Goal: Information Seeking & Learning: Find specific fact

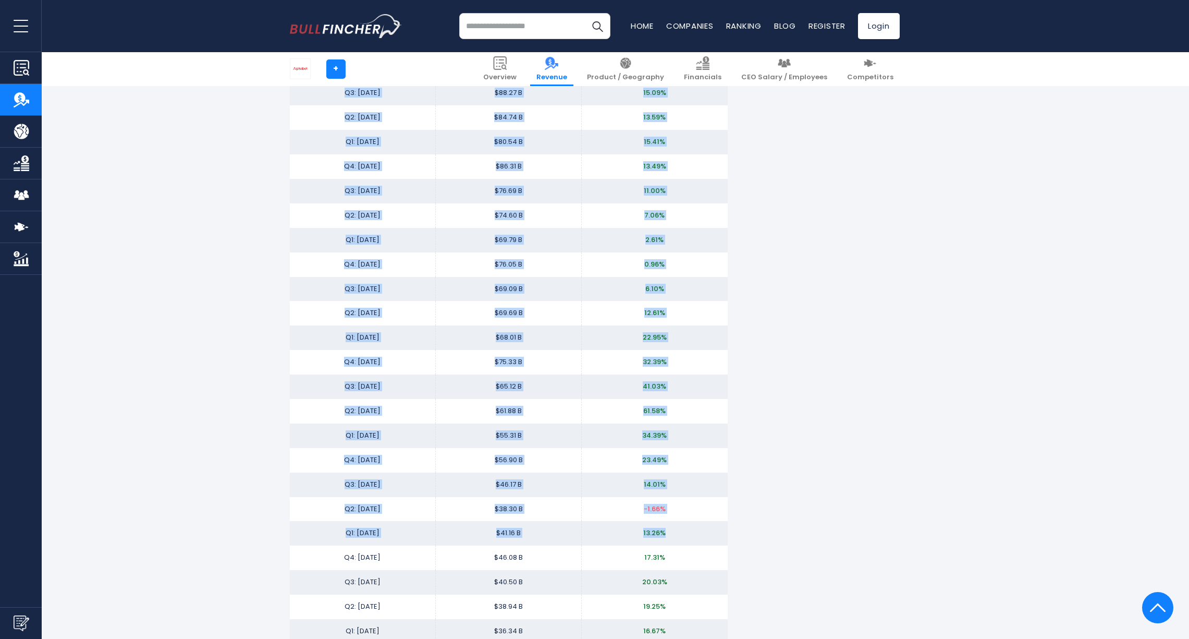
scroll to position [1564, 0]
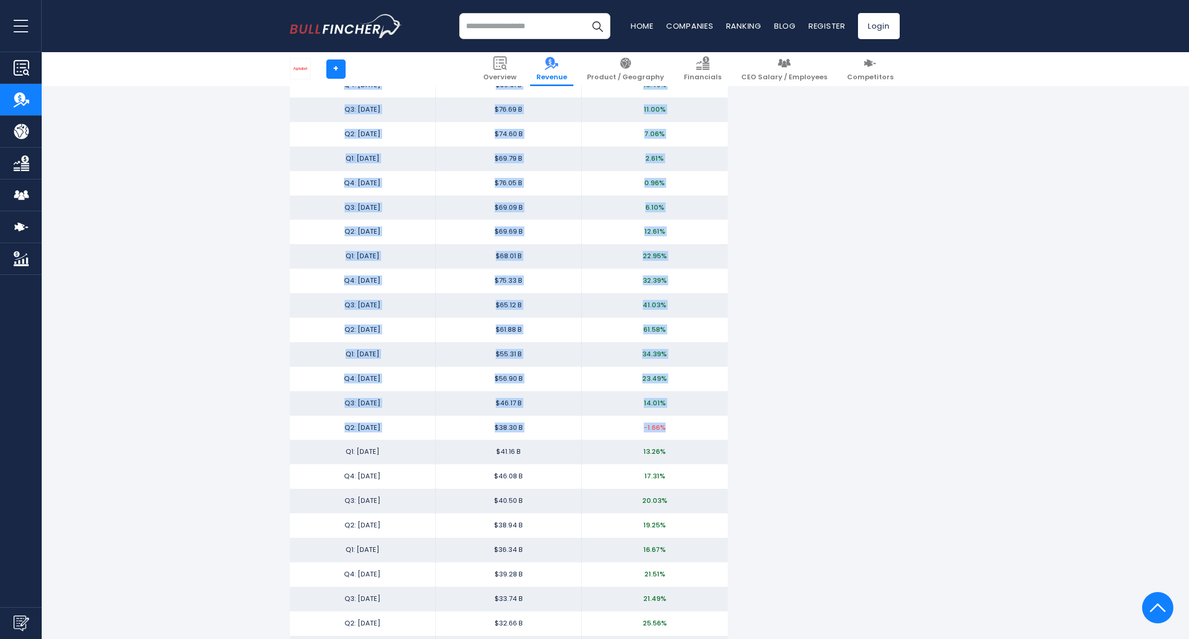
copy div "Summary Table (Quarterly) Period Revenue Year-over-Year Change Q2: [DATE] $96.4…"
drag, startPoint x: 303, startPoint y: 249, endPoint x: 687, endPoint y: 422, distance: 420.8
click at [687, 422] on div "Summary Table (Quarterly) Period Revenue Year-over-Year Change Q2: [DATE] $96.4…" at bounding box center [509, 412] width 438 height 1099
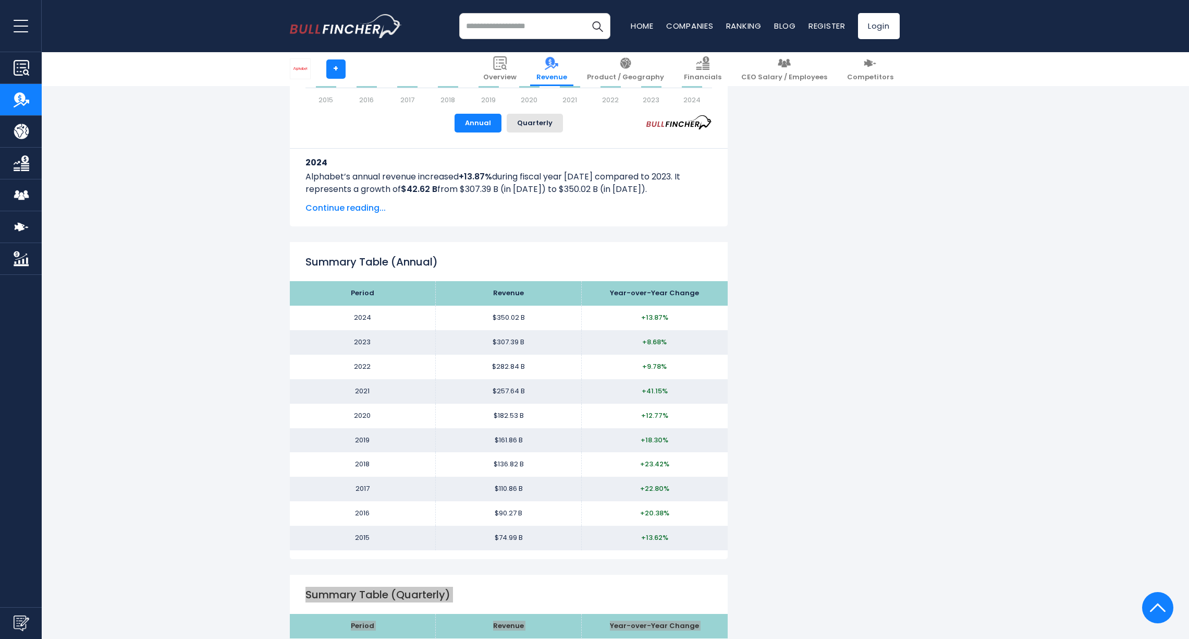
scroll to position [1043, 0]
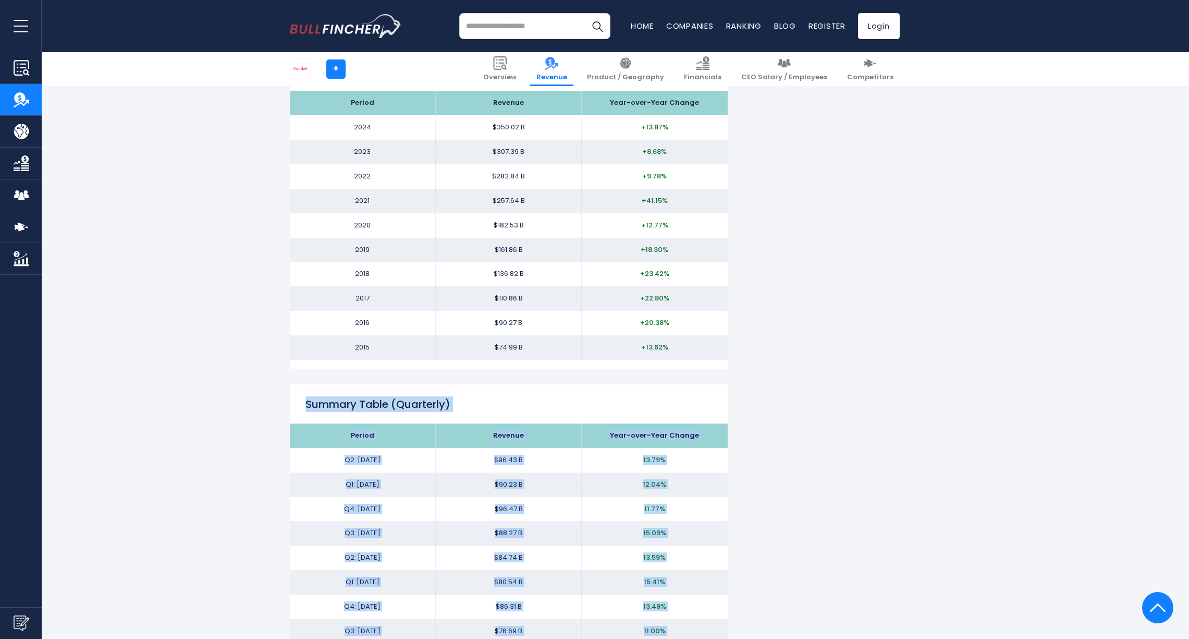
click at [926, 379] on div "Alphabet's Revenue Alphabet's annual revenue was $350.02 B in fiscal year [DATE…" at bounding box center [594, 648] width 1189 height 2996
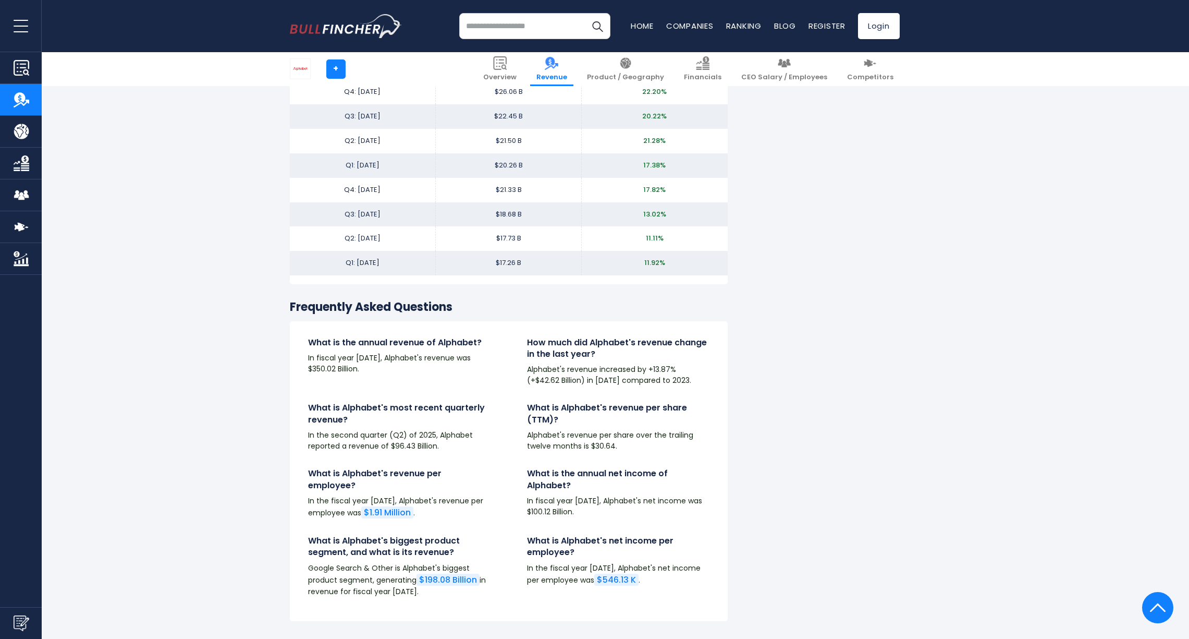
scroll to position [1668, 0]
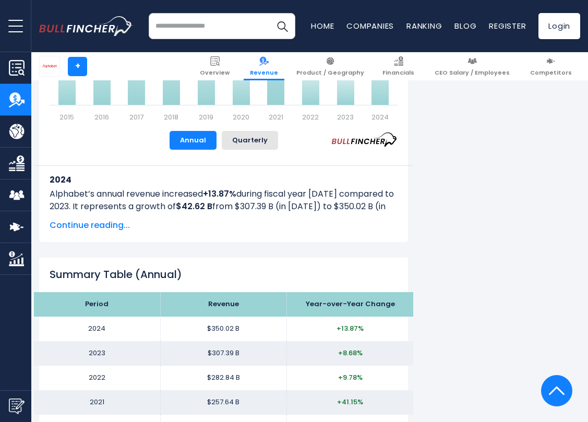
scroll to position [939, 0]
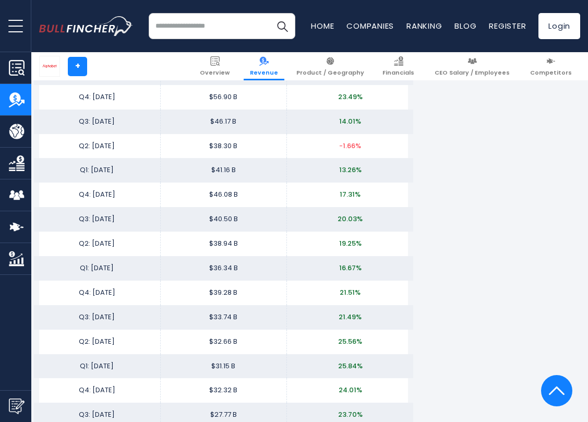
scroll to position [1837, 0]
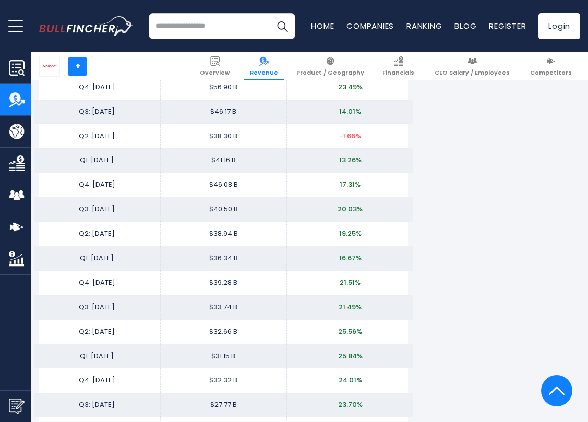
drag, startPoint x: 553, startPoint y: 120, endPoint x: 541, endPoint y: 110, distance: 15.2
